Goal: Navigation & Orientation: Understand site structure

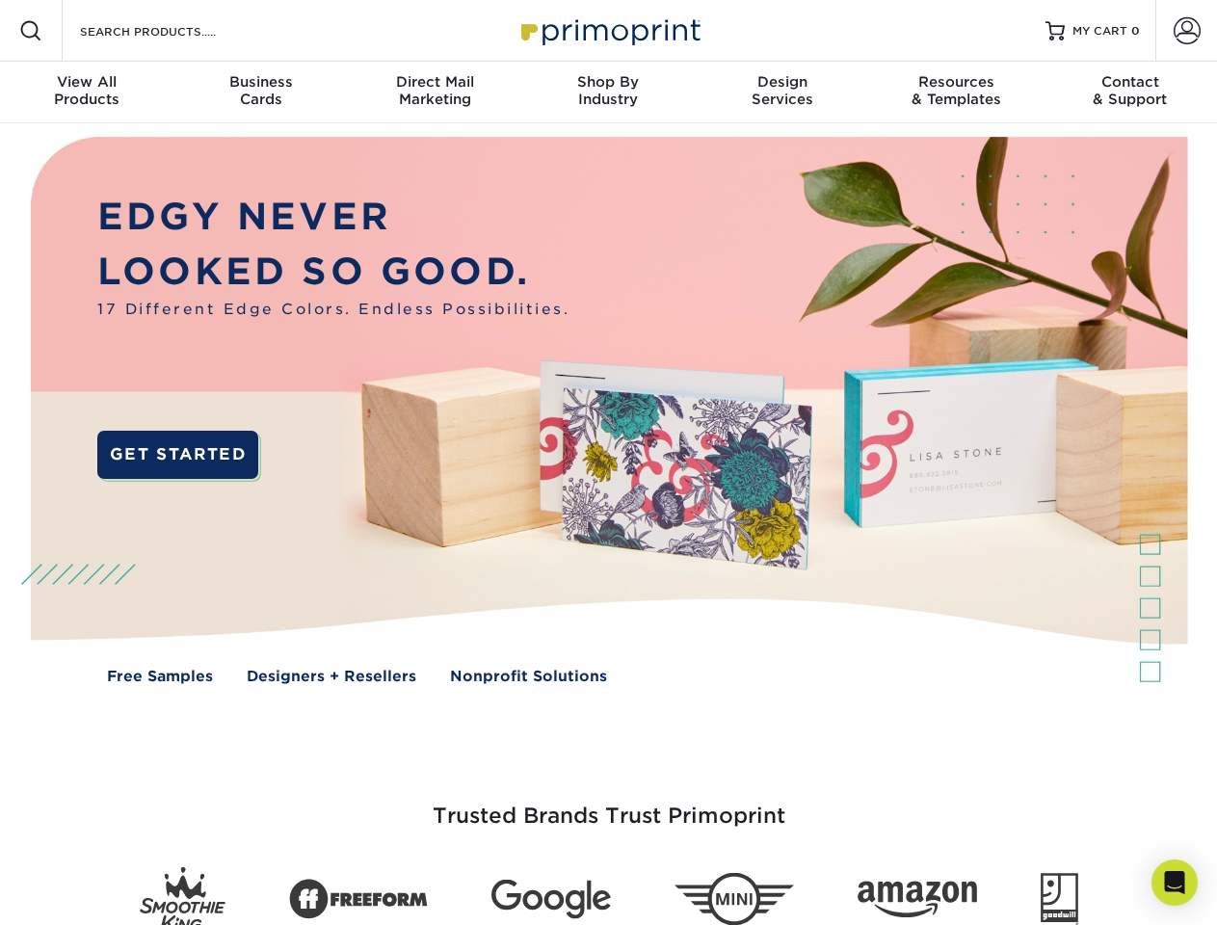
click at [608, 463] on img at bounding box center [608, 424] width 1205 height 602
click at [31, 31] on span at bounding box center [30, 30] width 23 height 23
click at [1187, 31] on span at bounding box center [1187, 30] width 27 height 27
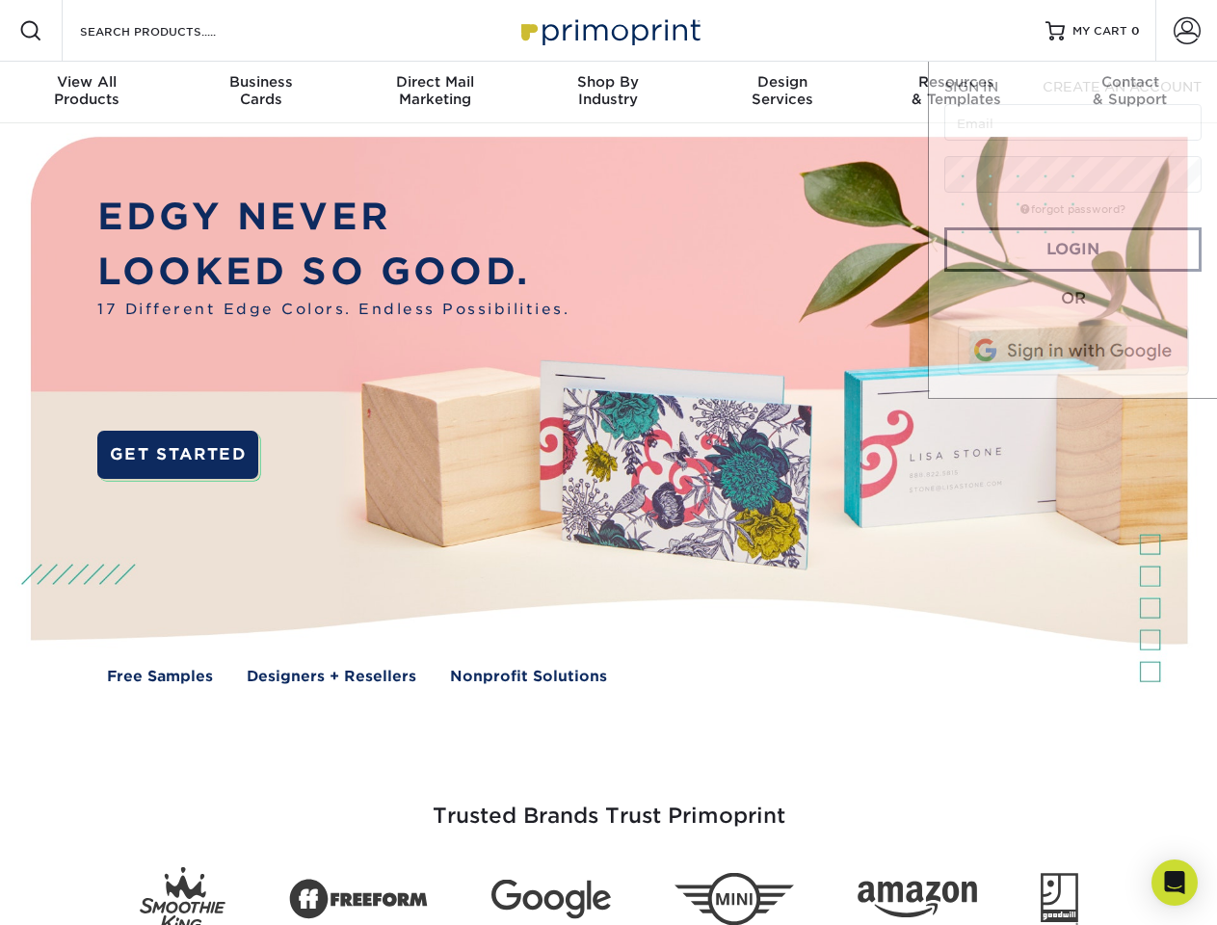
click at [87, 93] on div "View All Products" at bounding box center [87, 90] width 174 height 35
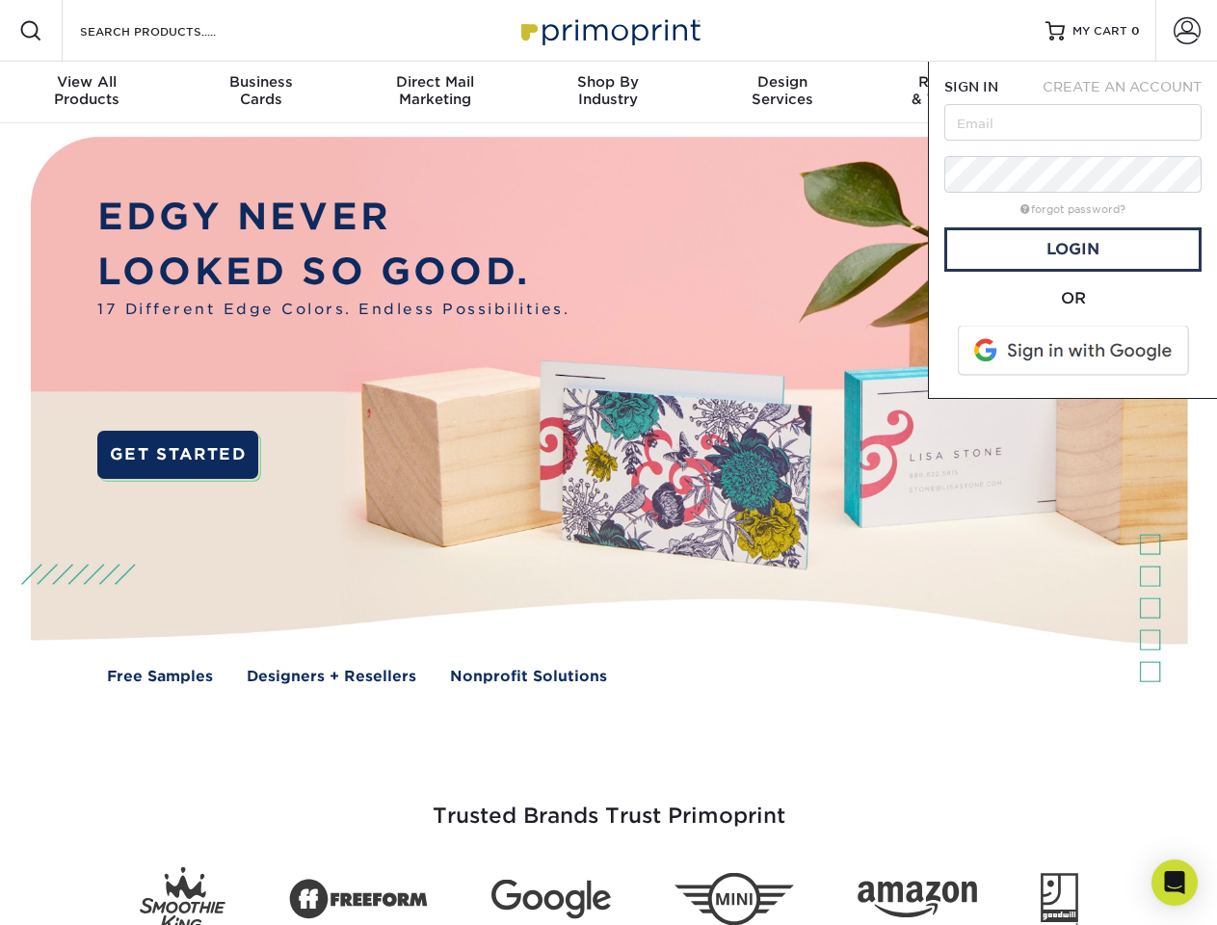
click at [260, 93] on div "Business Cards" at bounding box center [261, 90] width 174 height 35
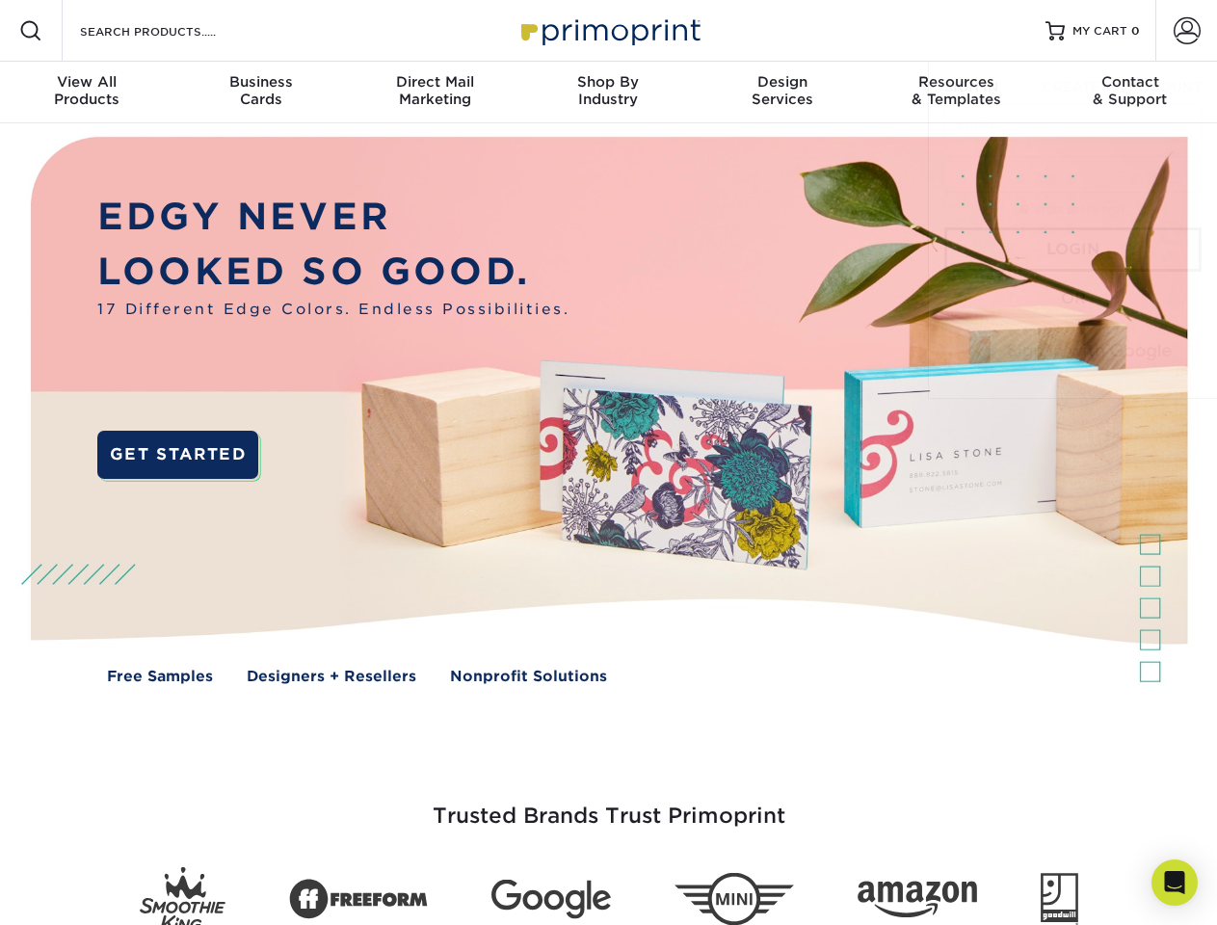
click at [435, 93] on div "Direct Mail Marketing" at bounding box center [435, 90] width 174 height 35
click at [608, 93] on div "Shop By Industry" at bounding box center [608, 90] width 174 height 35
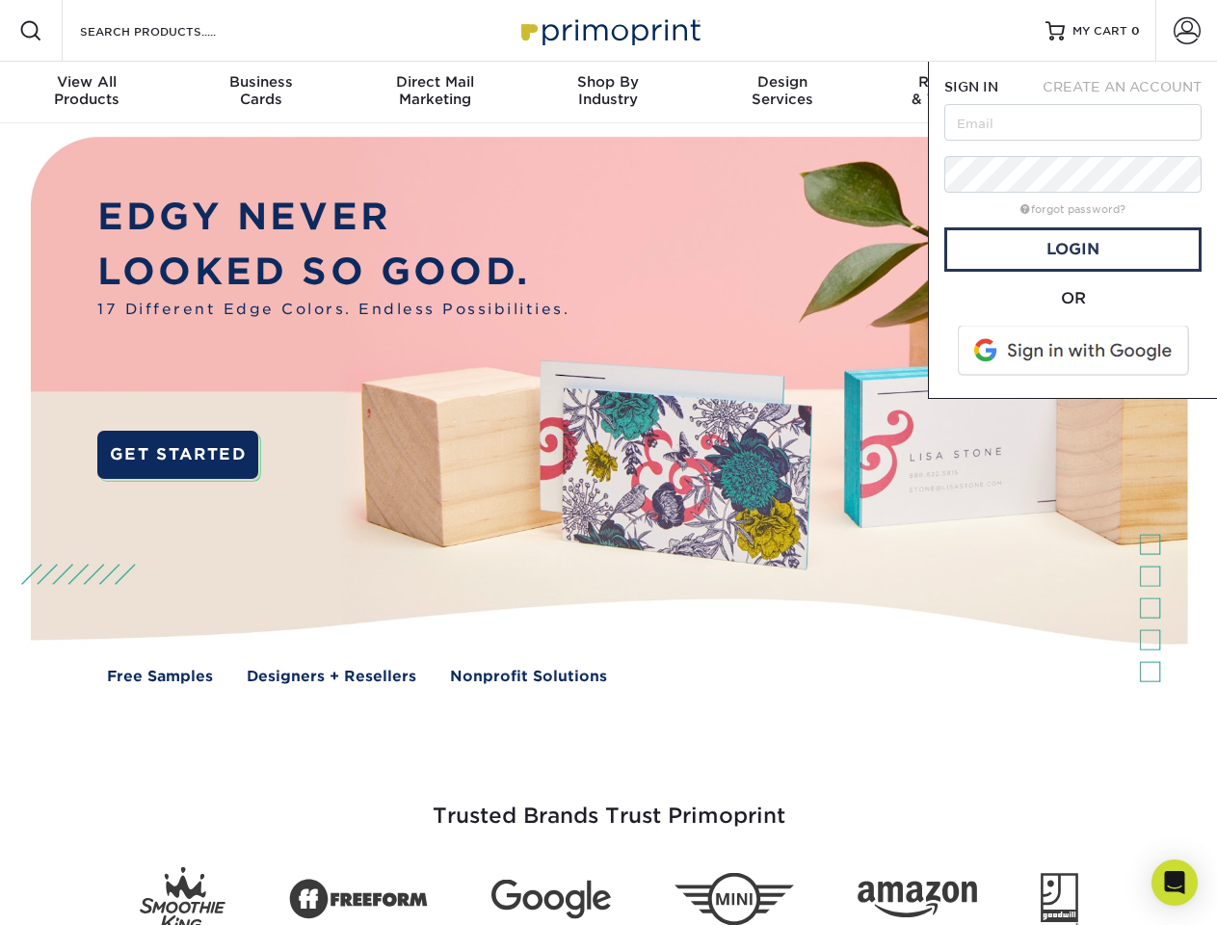
click at [783, 93] on div "Design Services" at bounding box center [783, 90] width 174 height 35
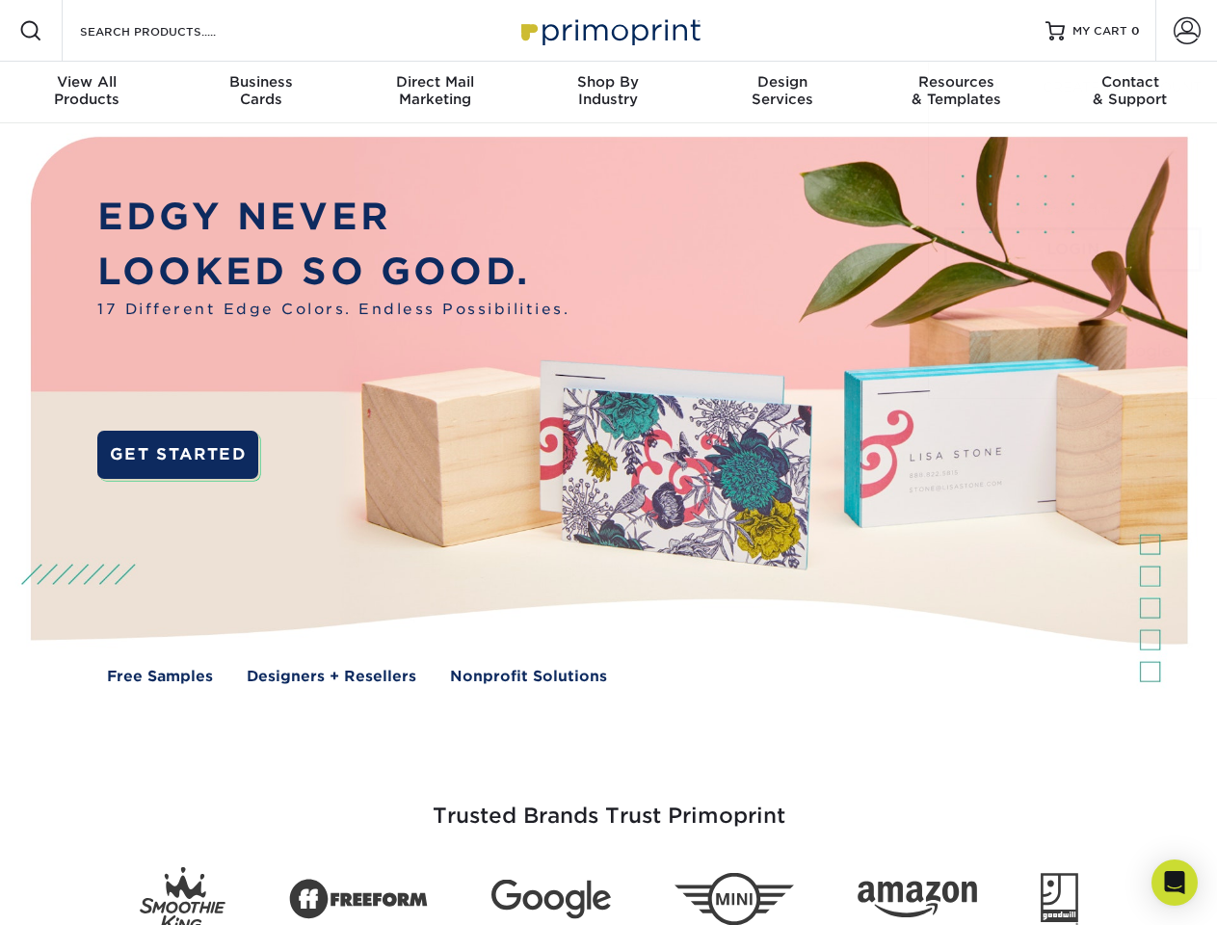
click at [956, 93] on span "SIGN IN" at bounding box center [972, 86] width 54 height 15
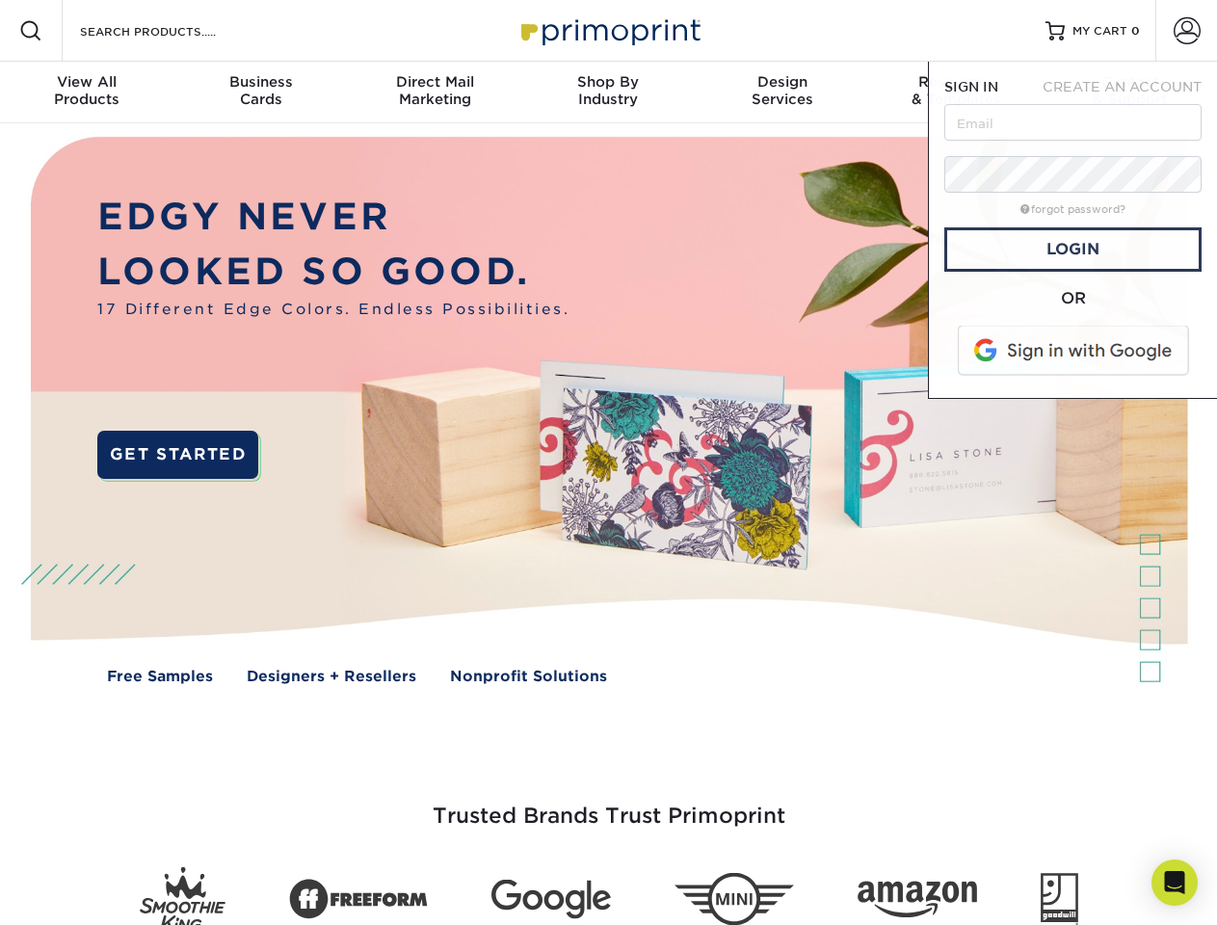
click at [1131, 93] on span "CREATE AN ACCOUNT" at bounding box center [1122, 86] width 159 height 15
